Goal: Task Accomplishment & Management: Use online tool/utility

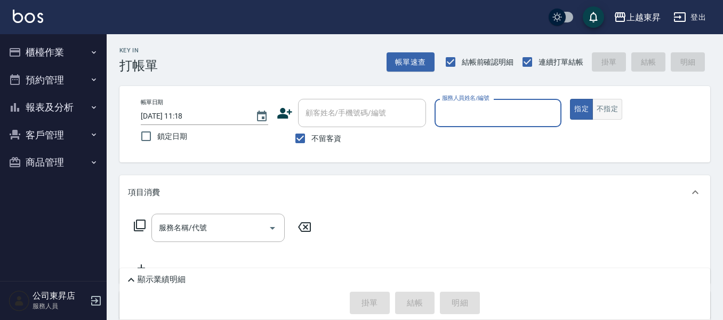
click at [600, 119] on button "不指定" at bounding box center [608, 109] width 30 height 21
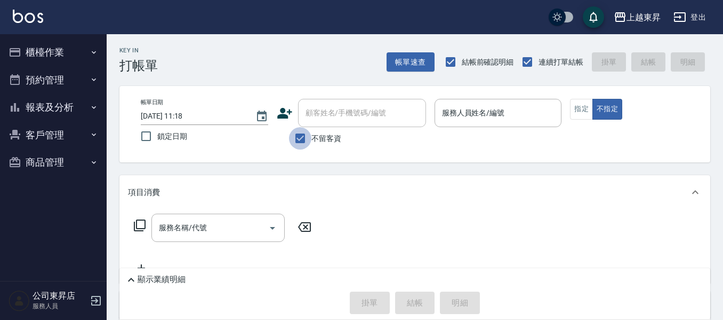
click at [298, 132] on input "不留客資" at bounding box center [300, 138] width 22 height 22
checkbox input "false"
click at [320, 118] on div "顧客姓名/手機號碼/編號 顧客姓名/手機號碼/編號" at bounding box center [362, 113] width 128 height 28
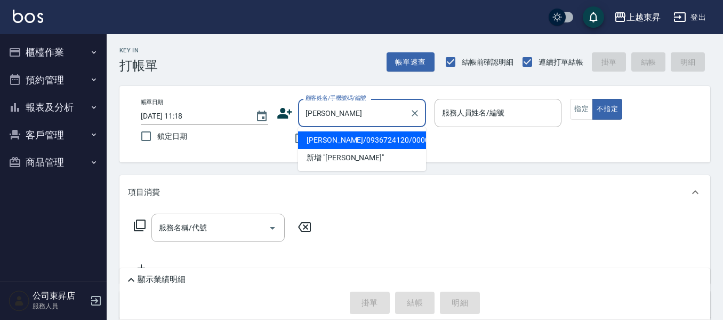
click at [349, 139] on li "[PERSON_NAME]/0936724120/00005" at bounding box center [362, 140] width 128 height 18
type input "[PERSON_NAME]/0936724120/00005"
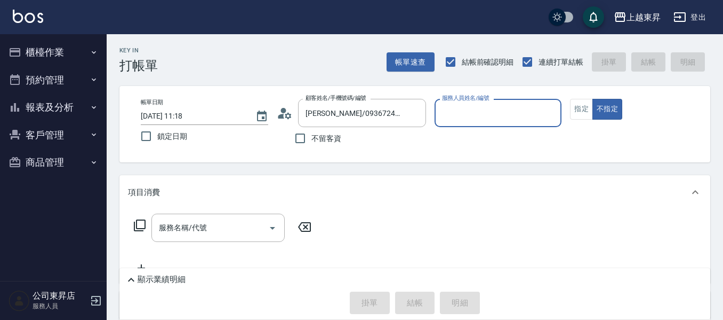
type input "支援-19"
click at [253, 225] on input "服務名稱/代號" at bounding box center [210, 227] width 108 height 19
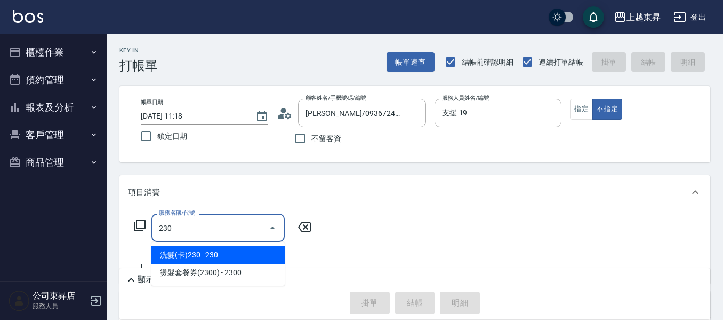
type input "洗髮(卡)230(224)"
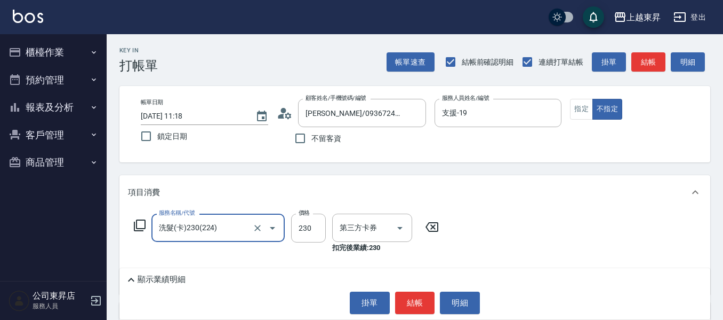
type input "舊有卡券"
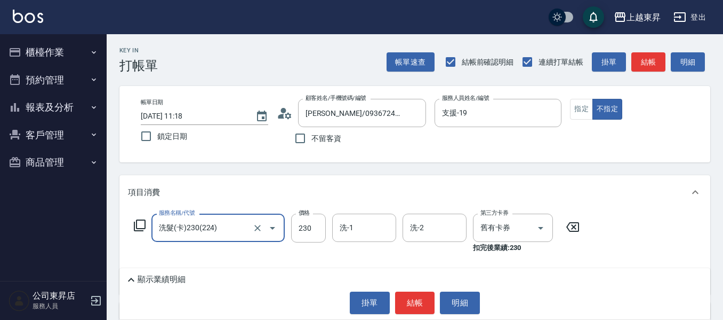
type input "洗髮(卡)230(224)"
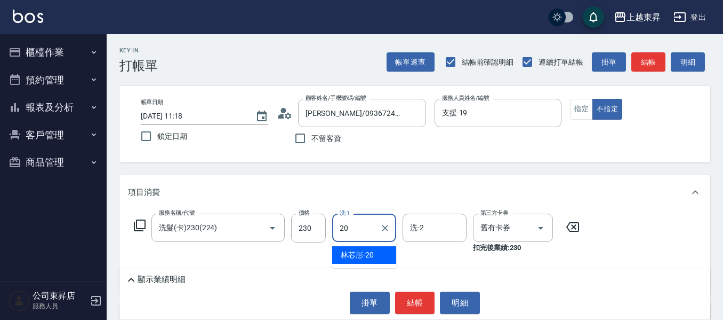
type input "林芯彤-20"
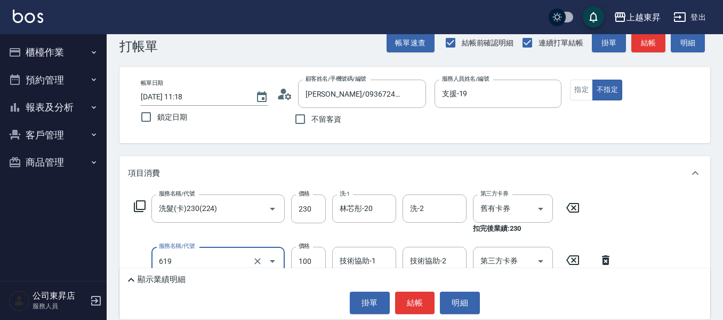
scroll to position [53, 0]
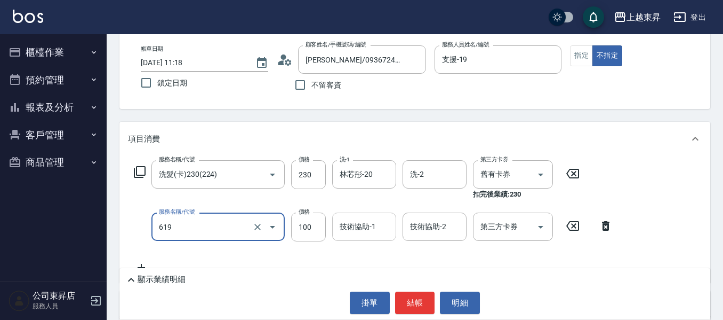
click at [356, 226] on div "技術協助-1 技術協助-1" at bounding box center [364, 226] width 64 height 28
type input "煥彩.玻酸.晶膜.水療(619)"
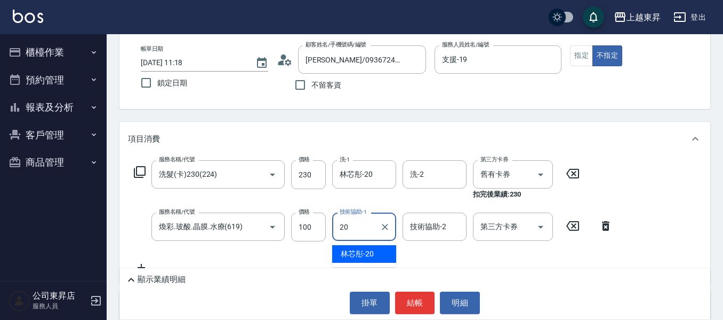
type input "林芯彤-20"
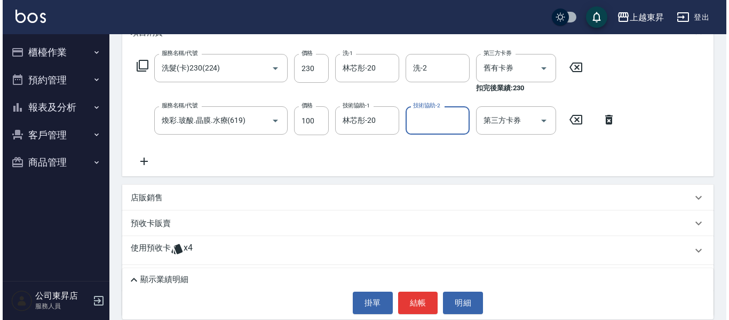
scroll to position [160, 0]
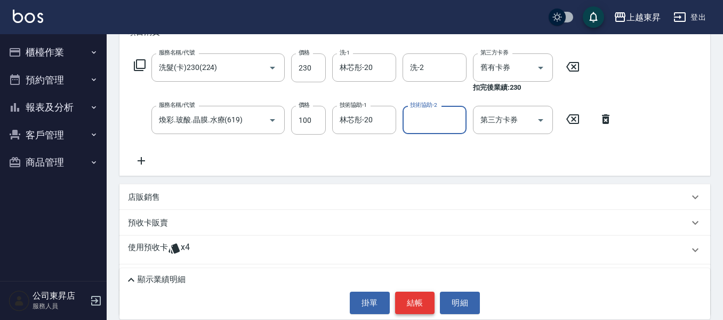
click at [421, 300] on button "結帳" at bounding box center [415, 302] width 40 height 22
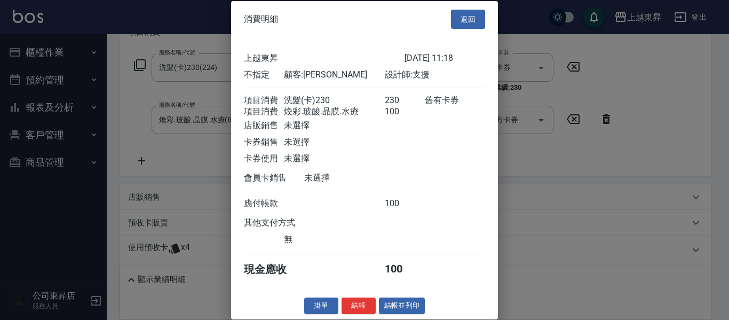
scroll to position [17, 0]
click at [402, 306] on button "結帳並列印" at bounding box center [402, 305] width 46 height 17
type input "[DATE] 13:17"
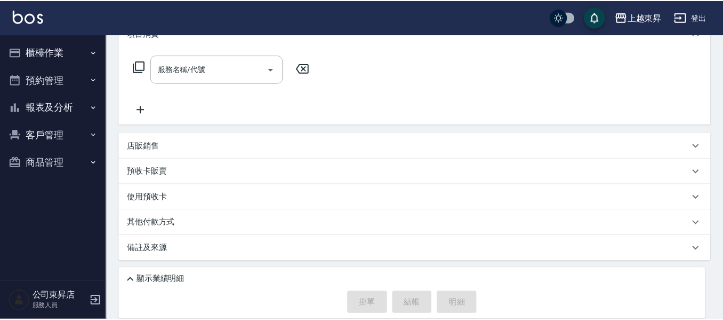
scroll to position [0, 0]
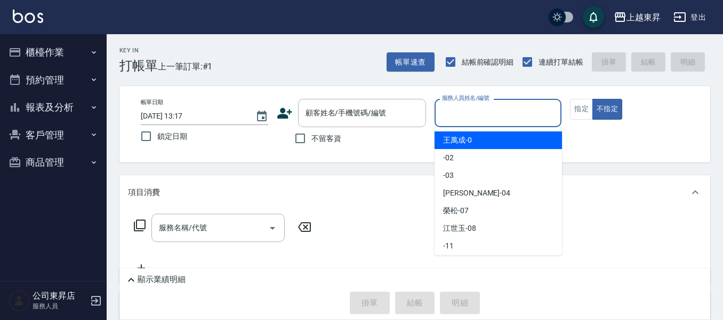
click at [475, 109] on input "服務人員姓名/編號" at bounding box center [499, 112] width 118 height 19
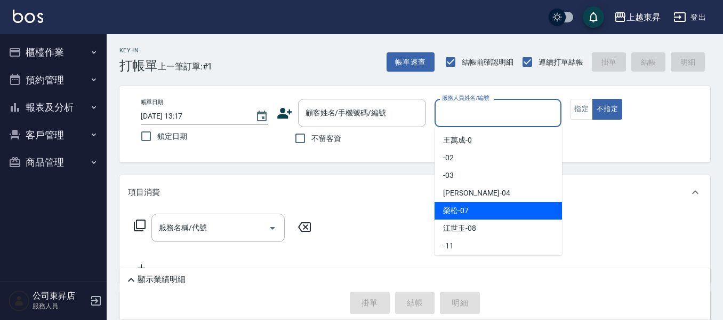
click at [457, 209] on span "[PERSON_NAME] -07" at bounding box center [456, 210] width 26 height 11
type input "[PERSON_NAME]-07"
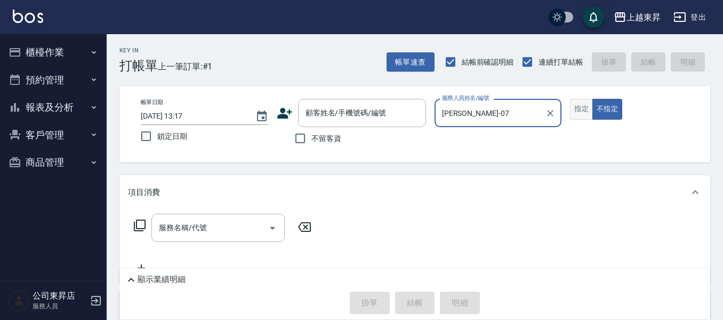
click at [580, 108] on button "指定" at bounding box center [581, 109] width 23 height 21
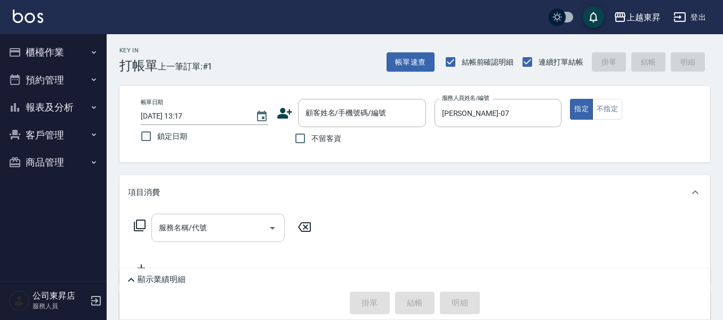
click at [194, 221] on input "服務名稱/代號" at bounding box center [210, 227] width 108 height 19
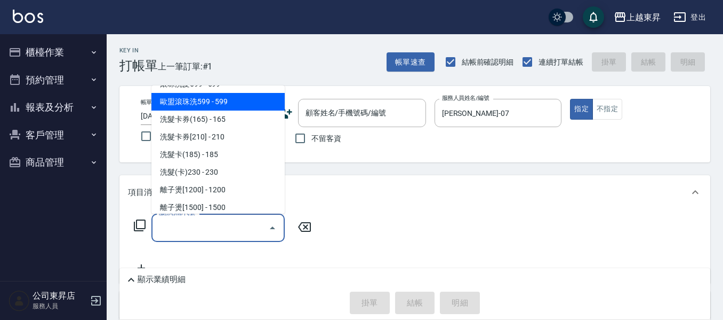
scroll to position [267, 0]
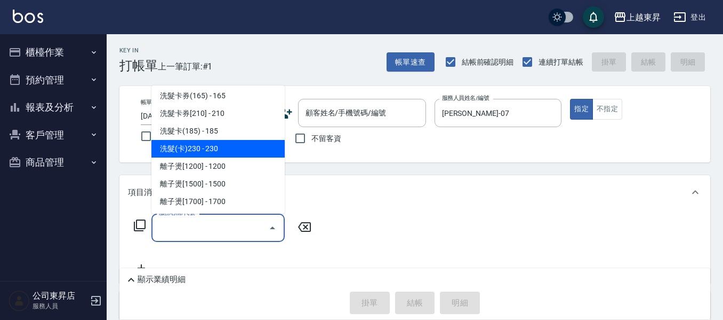
click at [223, 147] on span "洗髮(卡)230 - 230" at bounding box center [218, 149] width 133 height 18
type input "洗髮(卡)230(224)"
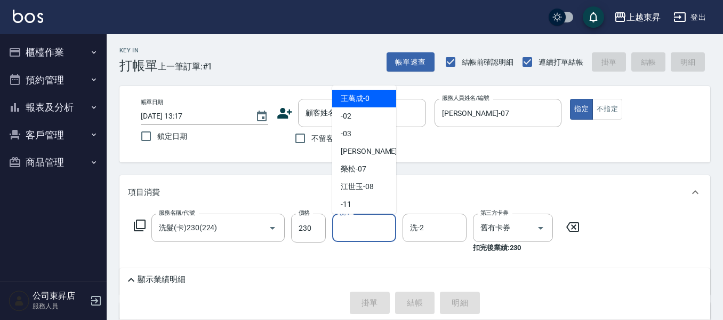
click at [363, 227] on input "洗-1" at bounding box center [364, 227] width 54 height 19
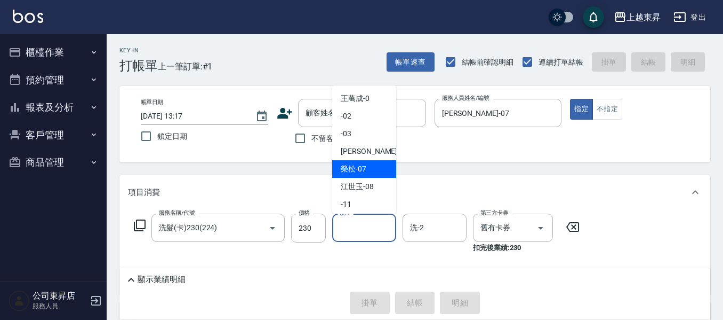
click at [371, 168] on div "[PERSON_NAME] -07" at bounding box center [364, 169] width 64 height 18
type input "[PERSON_NAME]-07"
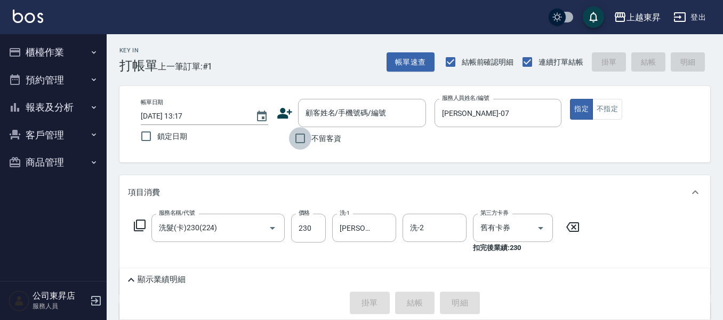
click at [304, 141] on input "不留客資" at bounding box center [300, 138] width 22 height 22
checkbox input "true"
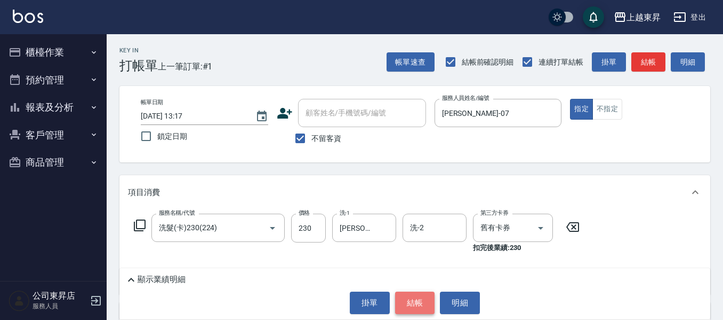
click at [413, 297] on button "結帳" at bounding box center [415, 302] width 40 height 22
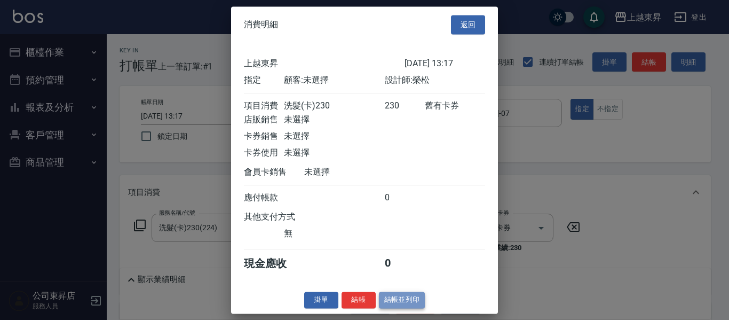
click at [396, 308] on button "結帳並列印" at bounding box center [402, 299] width 46 height 17
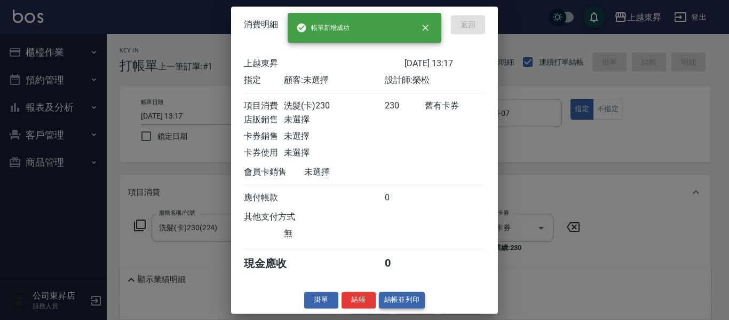
type input "[DATE] 13:26"
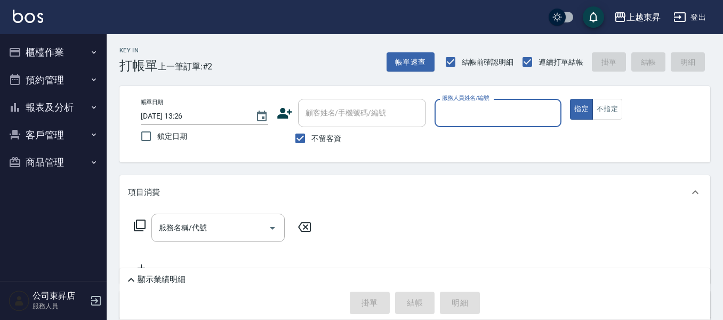
click at [491, 109] on input "服務人員姓名/編號" at bounding box center [499, 112] width 118 height 19
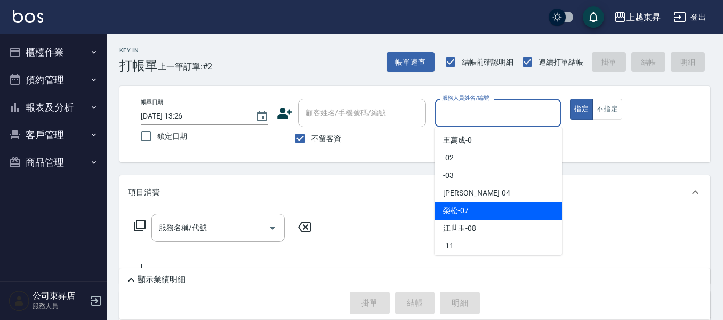
click at [467, 209] on span "[PERSON_NAME] -07" at bounding box center [456, 210] width 26 height 11
type input "[PERSON_NAME]-07"
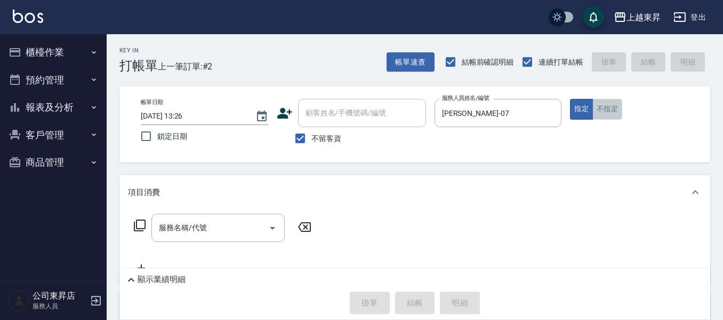
click at [611, 106] on button "不指定" at bounding box center [608, 109] width 30 height 21
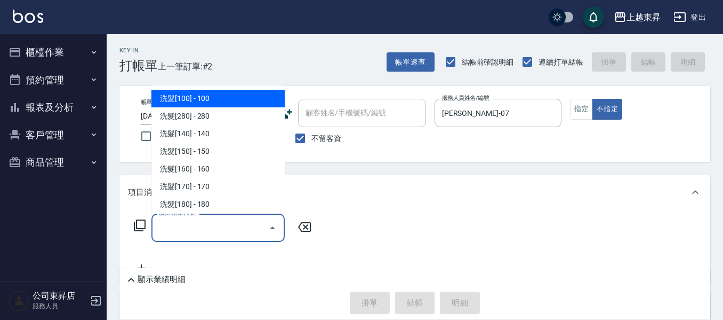
click at [199, 225] on input "服務名稱/代號" at bounding box center [210, 227] width 108 height 19
click at [213, 93] on span "洗髮[100] - 100" at bounding box center [218, 99] width 133 height 18
type input "洗髮[100](201)"
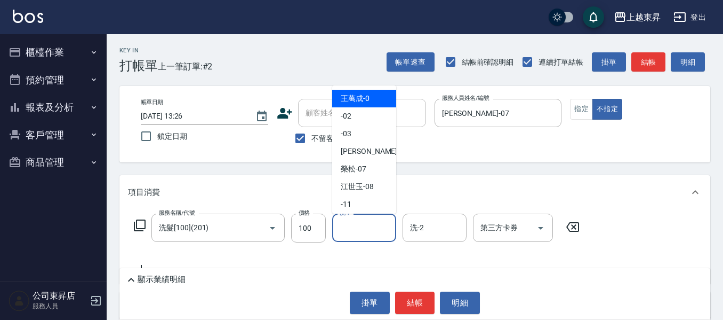
click at [357, 224] on input "洗-1" at bounding box center [364, 227] width 54 height 19
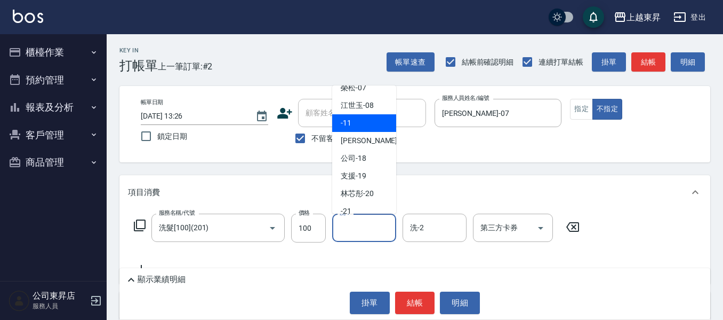
scroll to position [107, 0]
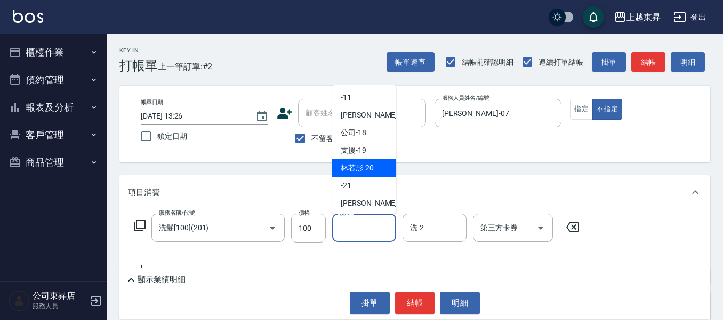
click at [353, 166] on span "林芯彤 -20" at bounding box center [357, 167] width 33 height 11
type input "林芯彤-20"
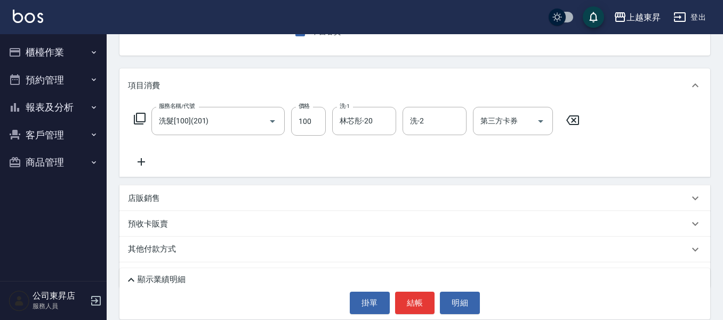
click at [142, 162] on icon at bounding box center [141, 161] width 7 height 7
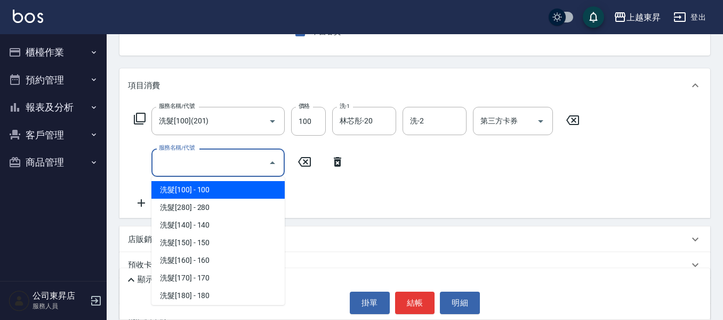
click at [186, 161] on input "服務名稱/代號" at bounding box center [210, 162] width 108 height 19
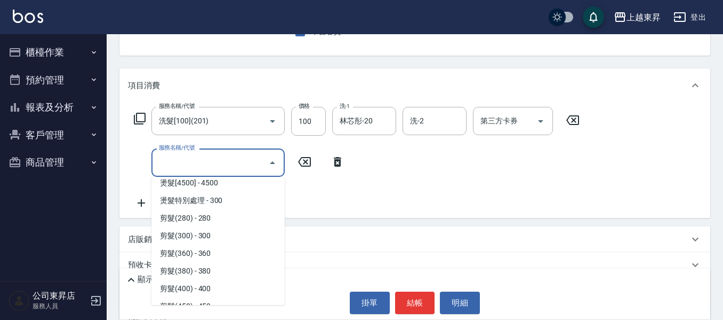
scroll to position [747, 0]
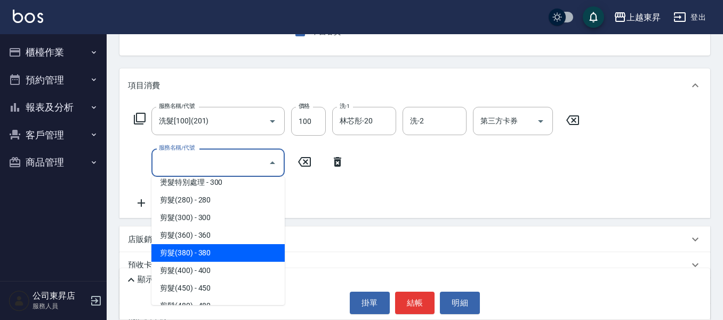
click at [215, 254] on span "剪髮(380) - 380" at bounding box center [218, 253] width 133 height 18
type input "剪髮(380)(404)"
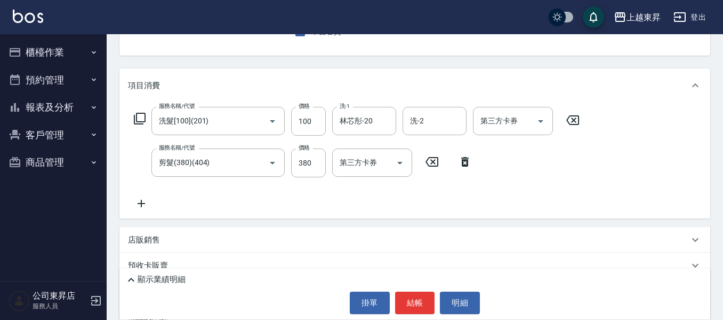
click at [140, 203] on icon at bounding box center [141, 203] width 27 height 13
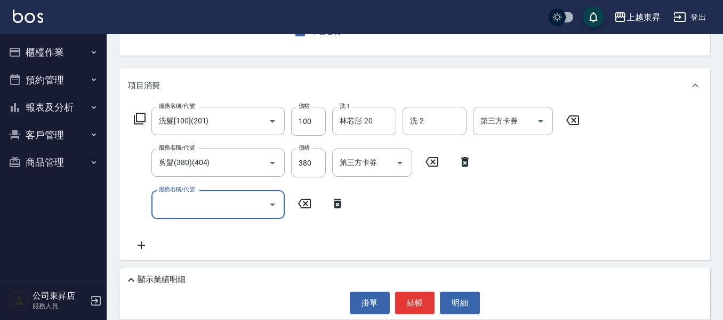
click at [179, 198] on input "服務名稱/代號" at bounding box center [210, 204] width 108 height 19
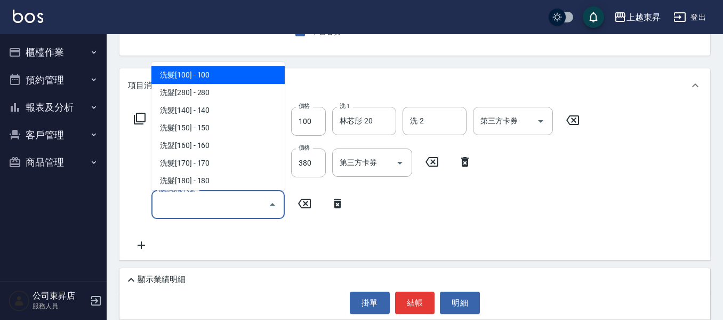
click at [179, 198] on input "服務名稱/代號" at bounding box center [210, 204] width 108 height 19
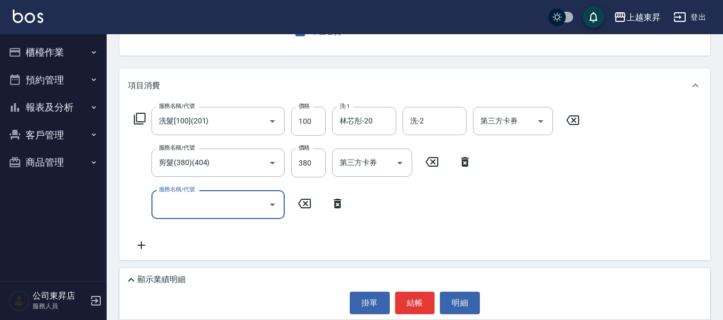
click at [179, 199] on input "服務名稱/代號" at bounding box center [210, 204] width 108 height 19
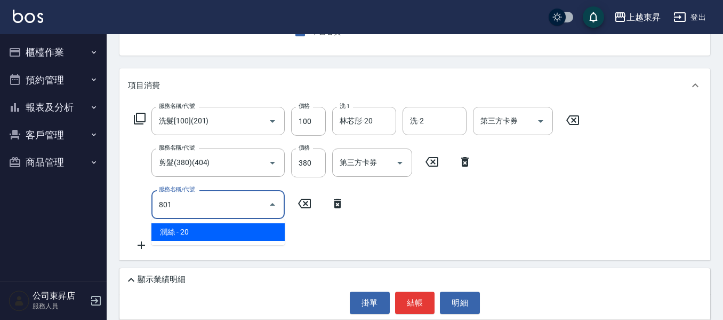
click at [220, 234] on span "潤絲 - 20" at bounding box center [218, 232] width 133 height 18
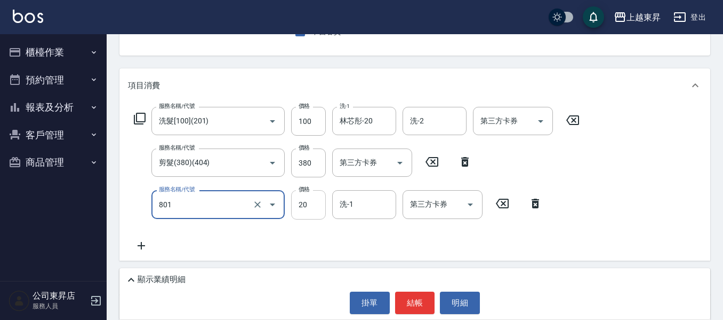
type input "潤絲(801)"
click at [302, 204] on input "20" at bounding box center [308, 204] width 35 height 29
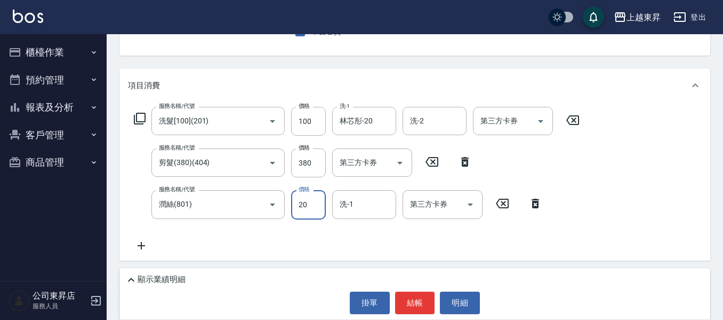
click at [302, 204] on input "20" at bounding box center [308, 204] width 35 height 29
type input "30"
click at [356, 206] on input "洗-1" at bounding box center [364, 204] width 54 height 19
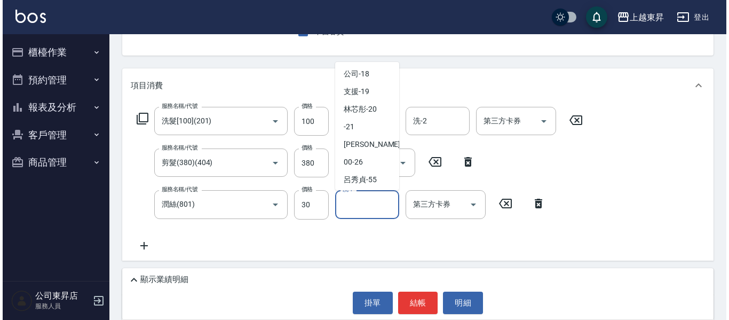
scroll to position [160, 0]
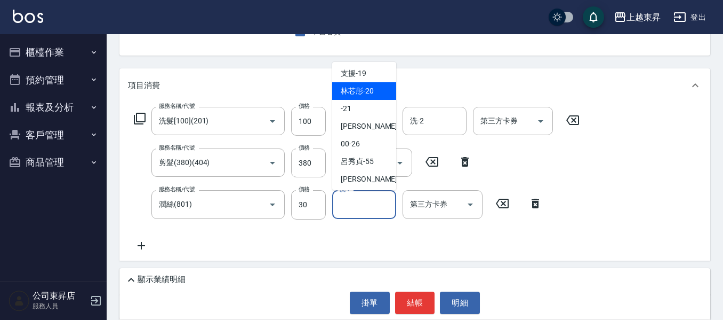
click at [361, 90] on span "林芯彤 -20" at bounding box center [357, 90] width 33 height 11
type input "林芯彤-20"
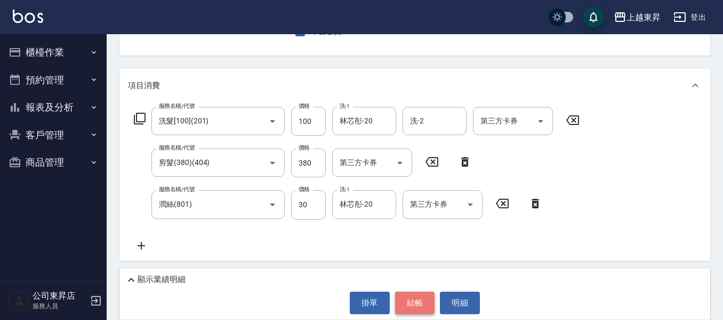
click at [410, 299] on button "結帳" at bounding box center [415, 302] width 40 height 22
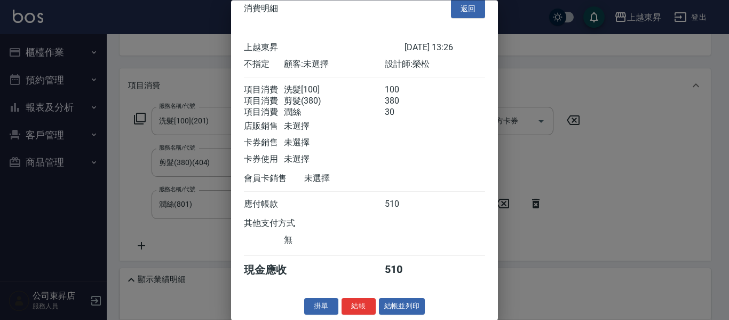
scroll to position [30, 0]
click at [397, 305] on button "結帳並列印" at bounding box center [402, 306] width 46 height 17
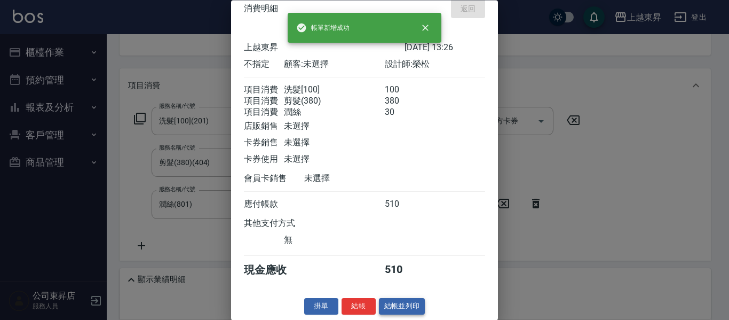
type input "[DATE] 13:27"
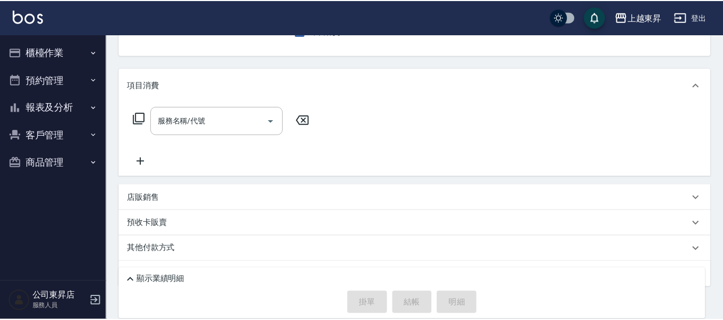
scroll to position [50, 0]
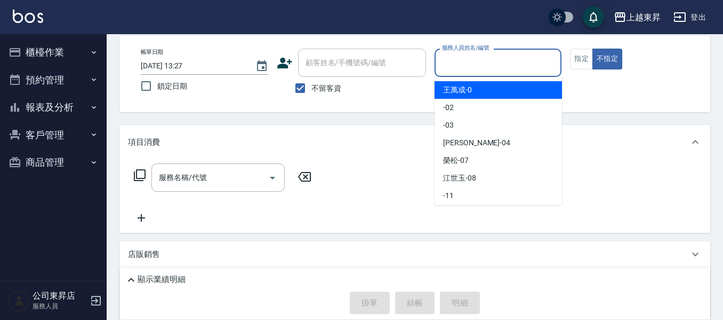
click at [462, 63] on input "服務人員姓名/編號" at bounding box center [499, 62] width 118 height 19
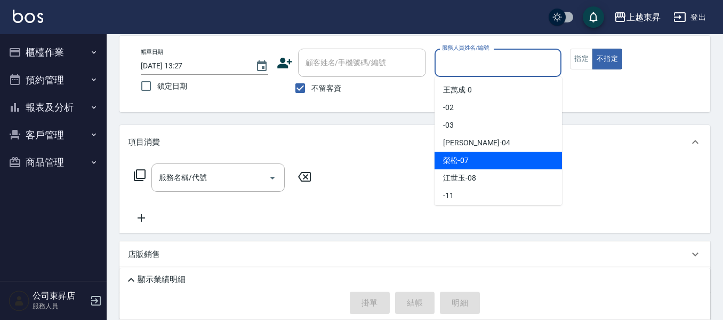
click at [449, 162] on span "[PERSON_NAME] -07" at bounding box center [456, 160] width 26 height 11
type input "[PERSON_NAME]-07"
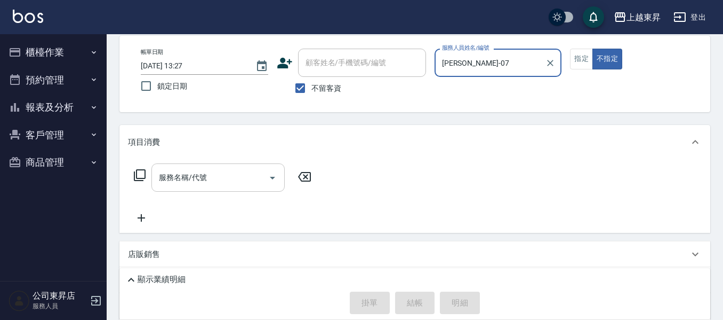
click at [191, 176] on input "服務名稱/代號" at bounding box center [210, 177] width 108 height 19
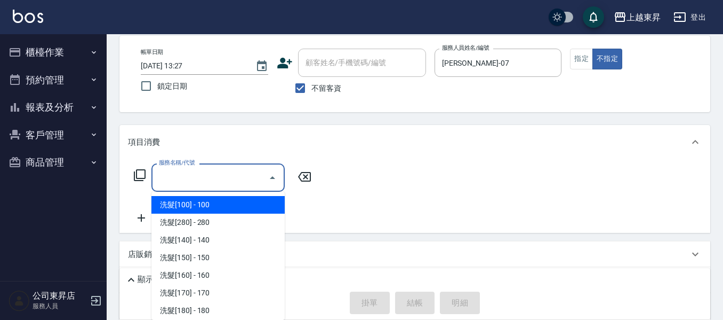
click at [218, 200] on span "洗髮[100] - 100" at bounding box center [218, 205] width 133 height 18
type input "洗髮[100](201)"
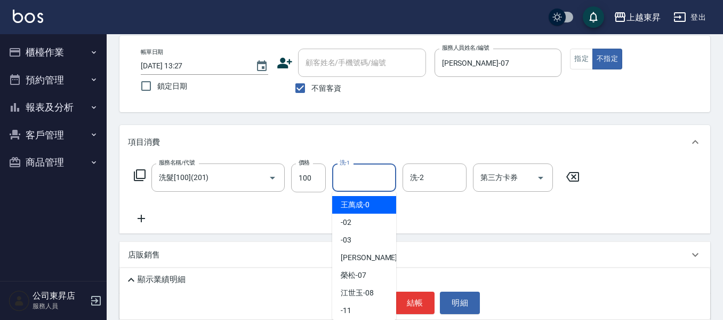
click at [337, 174] on input "洗-1" at bounding box center [364, 177] width 54 height 19
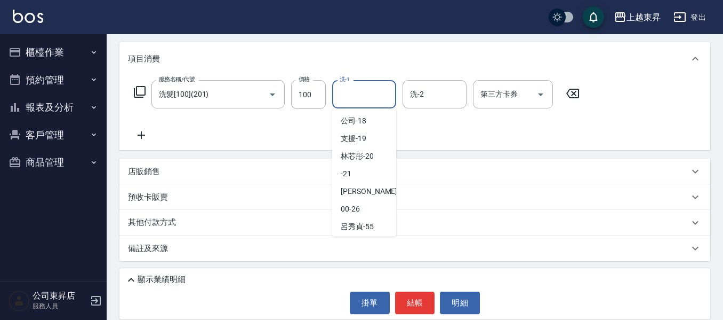
scroll to position [160, 0]
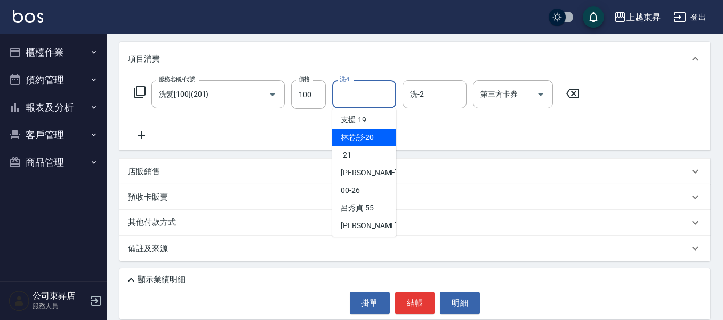
click at [367, 138] on span "林芯彤 -20" at bounding box center [357, 137] width 33 height 11
type input "林芯彤-20"
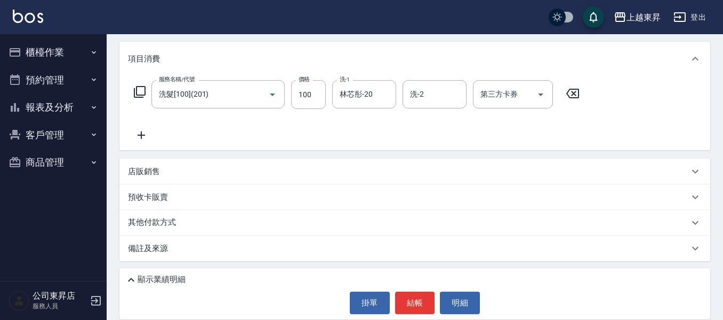
click at [140, 135] on icon at bounding box center [141, 134] width 7 height 7
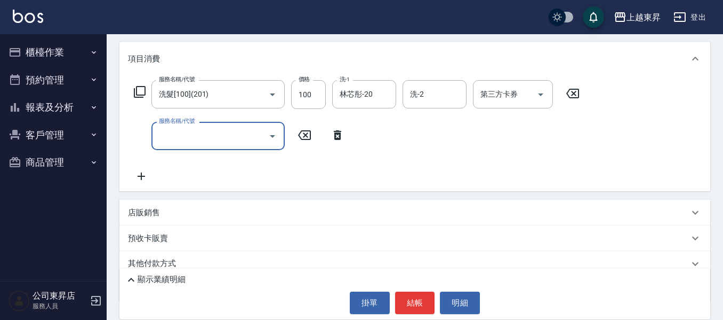
click at [164, 137] on input "服務名稱/代號" at bounding box center [210, 135] width 108 height 19
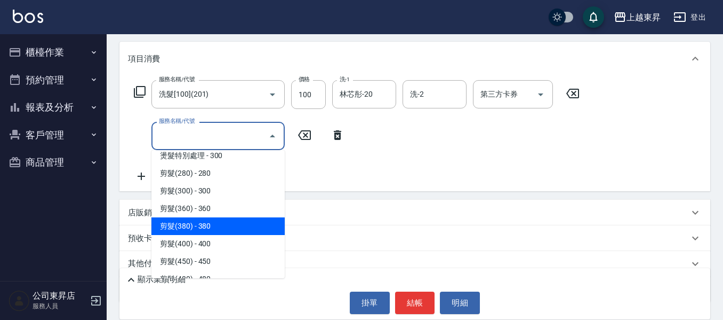
scroll to position [800, 0]
click at [216, 224] on span "剪髮(480) - 480" at bounding box center [218, 226] width 133 height 18
type input "剪髮(480)(407)"
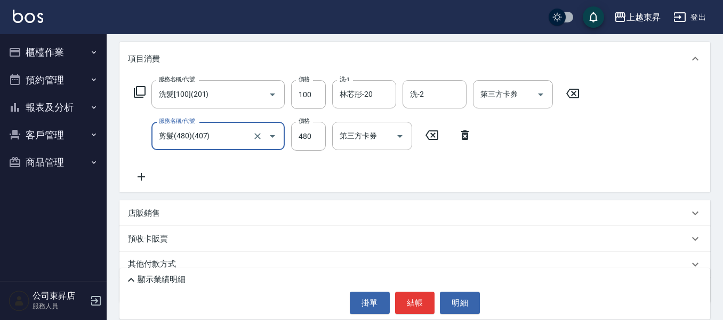
click at [141, 174] on icon at bounding box center [141, 176] width 7 height 7
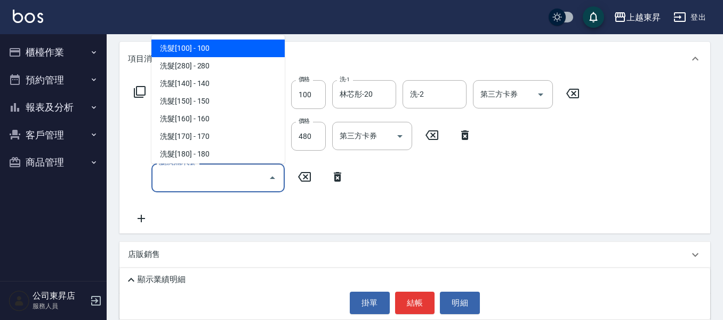
click at [169, 181] on input "服務名稱/代號" at bounding box center [210, 177] width 108 height 19
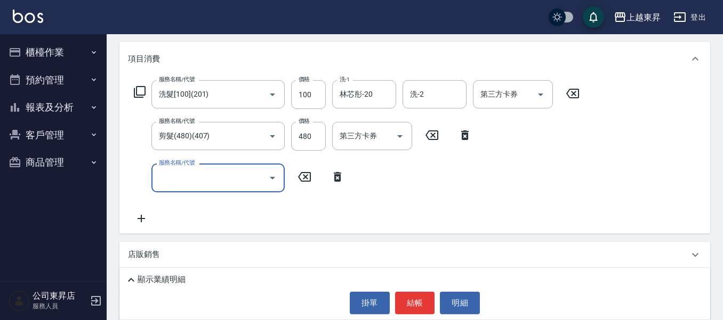
click at [169, 181] on input "服務名稱/代號" at bounding box center [210, 177] width 108 height 19
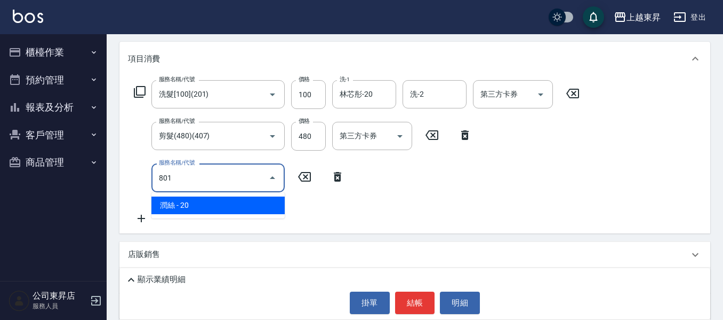
click at [263, 202] on span "潤絲 - 20" at bounding box center [218, 205] width 133 height 18
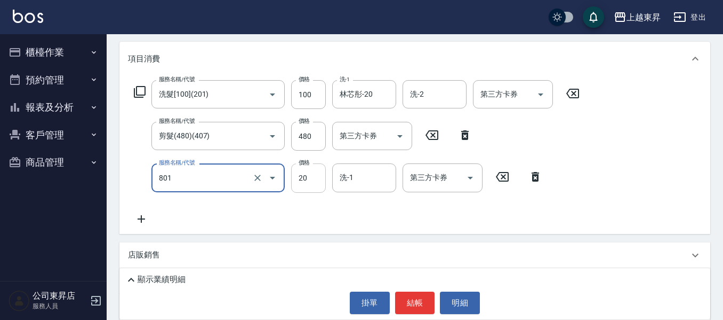
type input "潤絲(801)"
click at [299, 177] on input "20" at bounding box center [308, 177] width 35 height 29
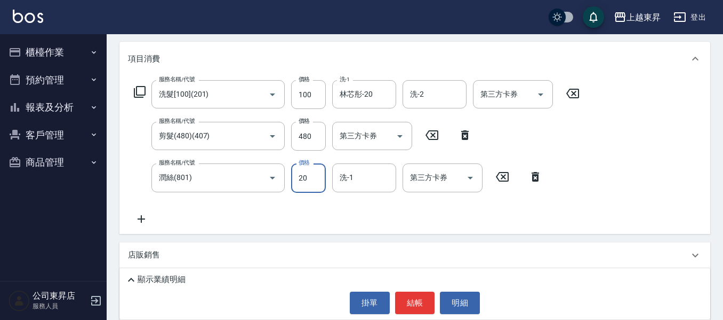
click at [299, 177] on input "20" at bounding box center [308, 177] width 35 height 29
type input "30"
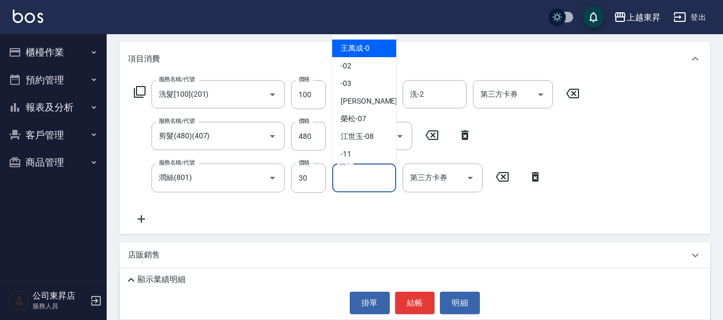
click at [359, 178] on input "洗-1" at bounding box center [364, 177] width 54 height 19
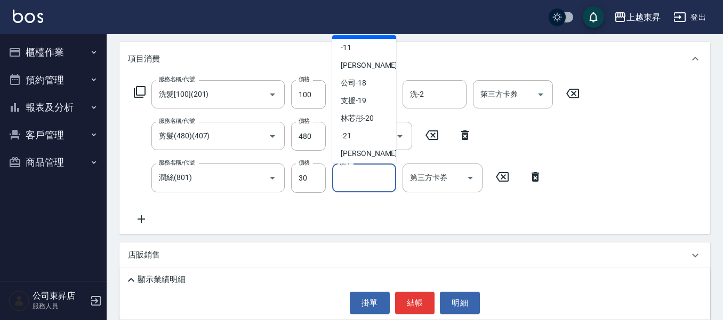
scroll to position [107, 0]
drag, startPoint x: 368, startPoint y: 117, endPoint x: 359, endPoint y: 147, distance: 31.7
click at [368, 118] on span "林芯彤 -20" at bounding box center [357, 117] width 33 height 11
type input "林芯彤-20"
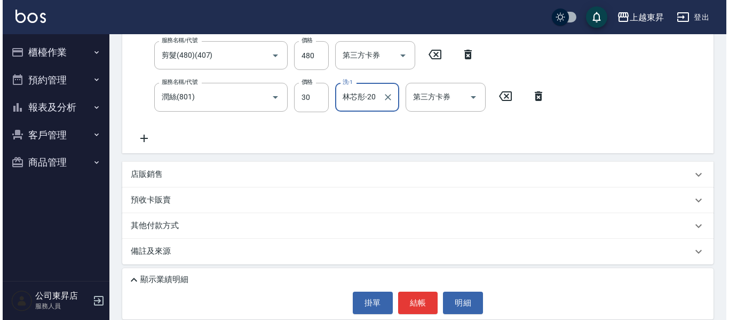
scroll to position [217, 0]
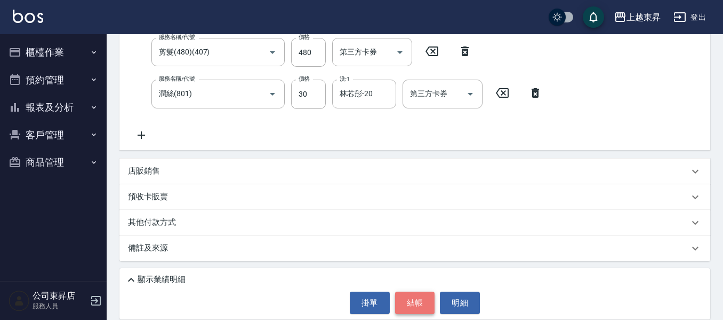
click at [413, 305] on button "結帳" at bounding box center [415, 302] width 40 height 22
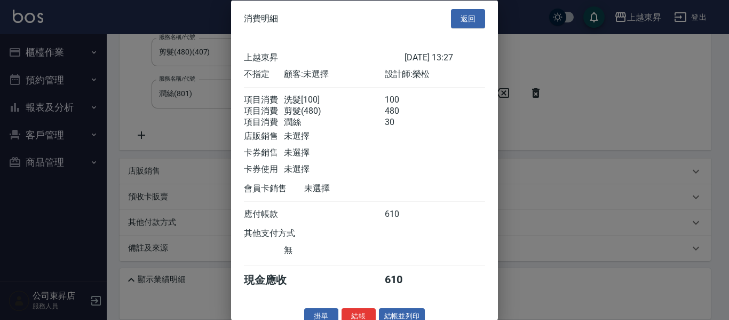
scroll to position [30, 0]
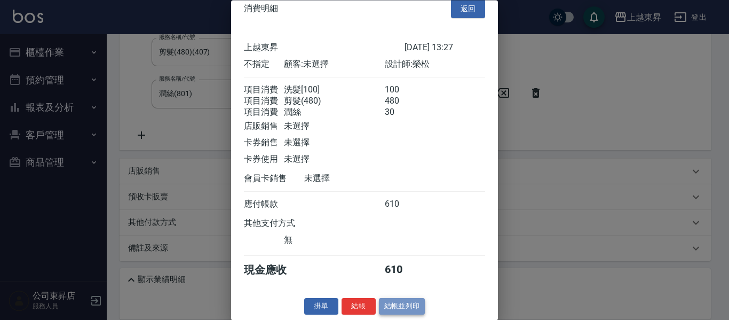
click at [400, 307] on button "結帳並列印" at bounding box center [402, 306] width 46 height 17
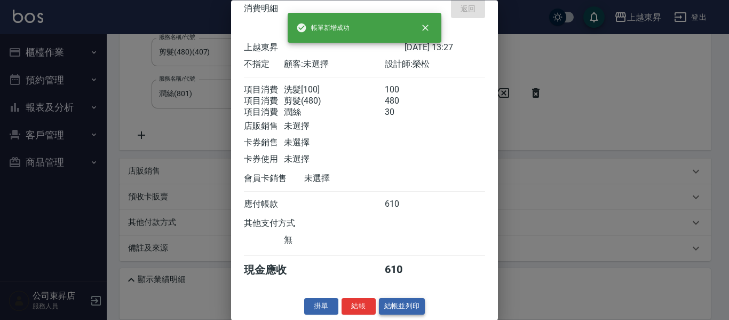
type input "[DATE] 13:28"
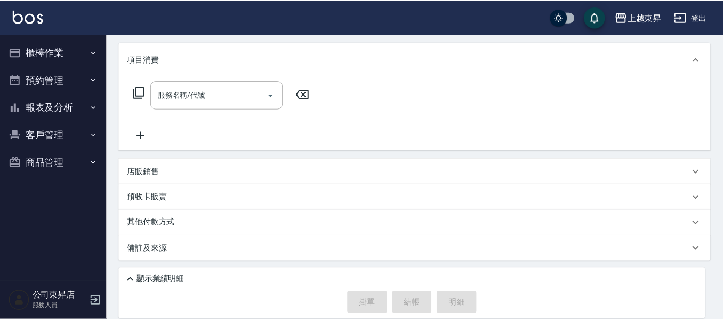
scroll to position [0, 0]
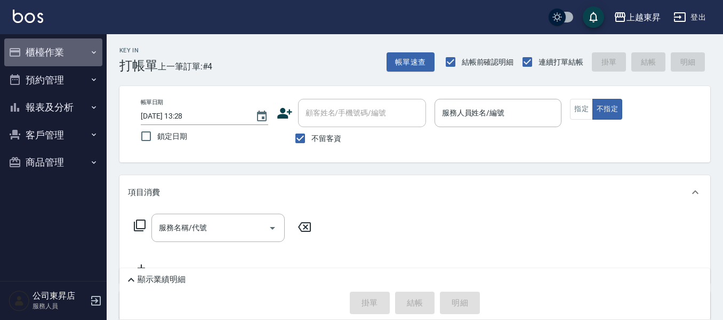
click at [92, 52] on icon "button" at bounding box center [94, 52] width 9 height 9
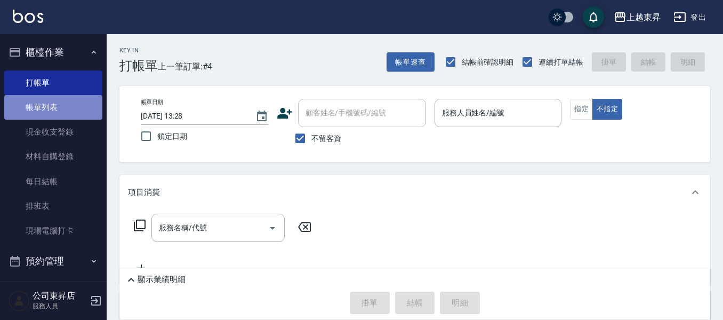
click at [86, 110] on link "帳單列表" at bounding box center [53, 107] width 98 height 25
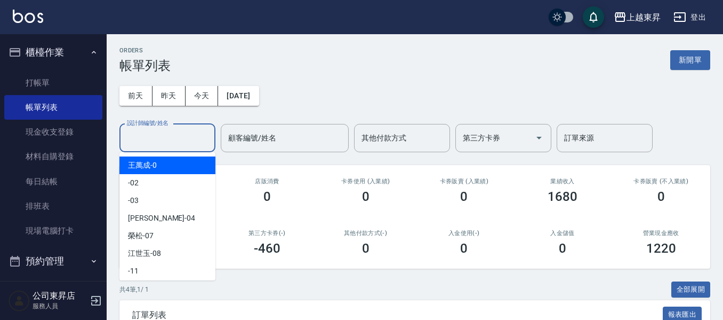
click at [142, 133] on input "設計師編號/姓名" at bounding box center [167, 138] width 86 height 19
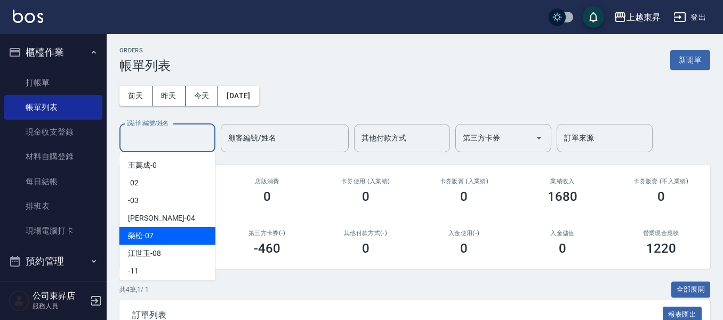
click at [142, 233] on span "[PERSON_NAME] -07" at bounding box center [141, 235] width 26 height 11
type input "[PERSON_NAME]-07"
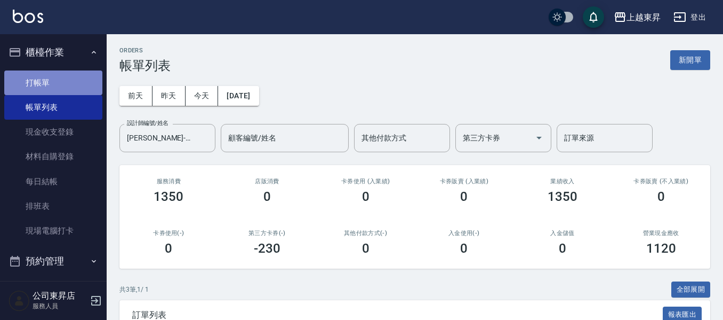
click at [53, 80] on link "打帳單" at bounding box center [53, 82] width 98 height 25
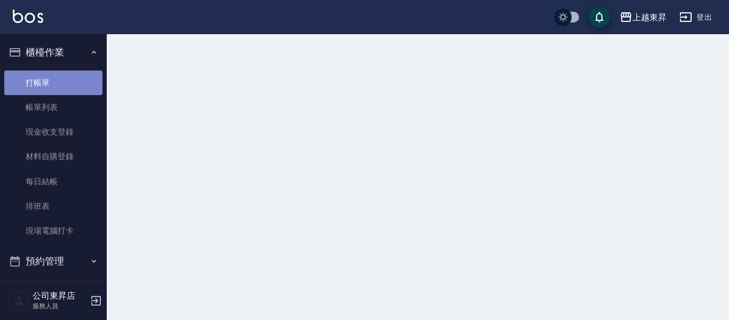
click at [53, 82] on link "打帳單" at bounding box center [53, 82] width 98 height 25
